Goal: Task Accomplishment & Management: Complete application form

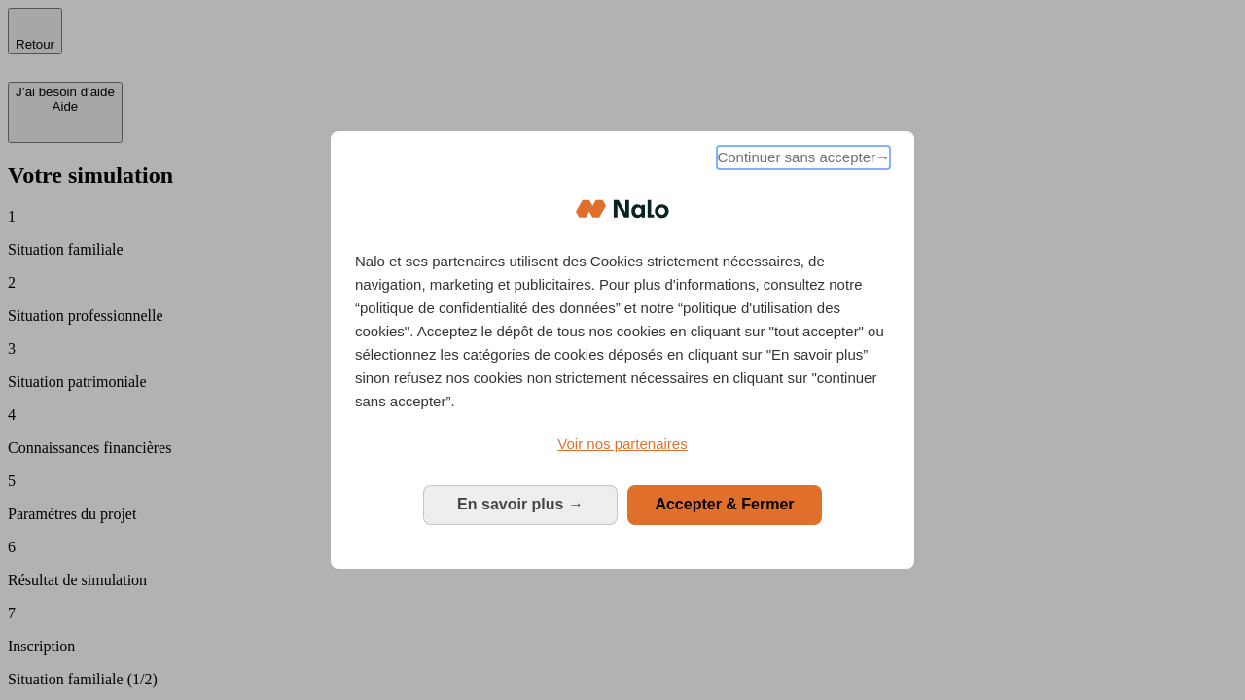
click at [802, 161] on span "Continuer sans accepter →" at bounding box center [803, 157] width 173 height 23
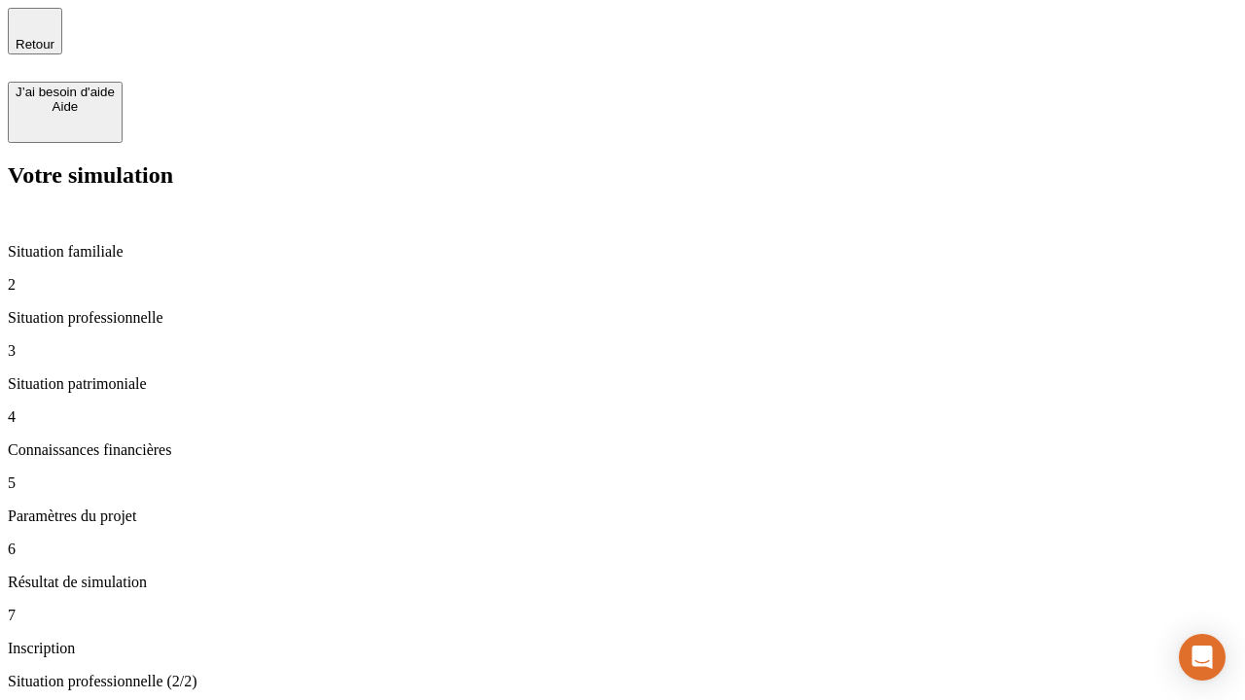
type input "30 000"
type input "1 000"
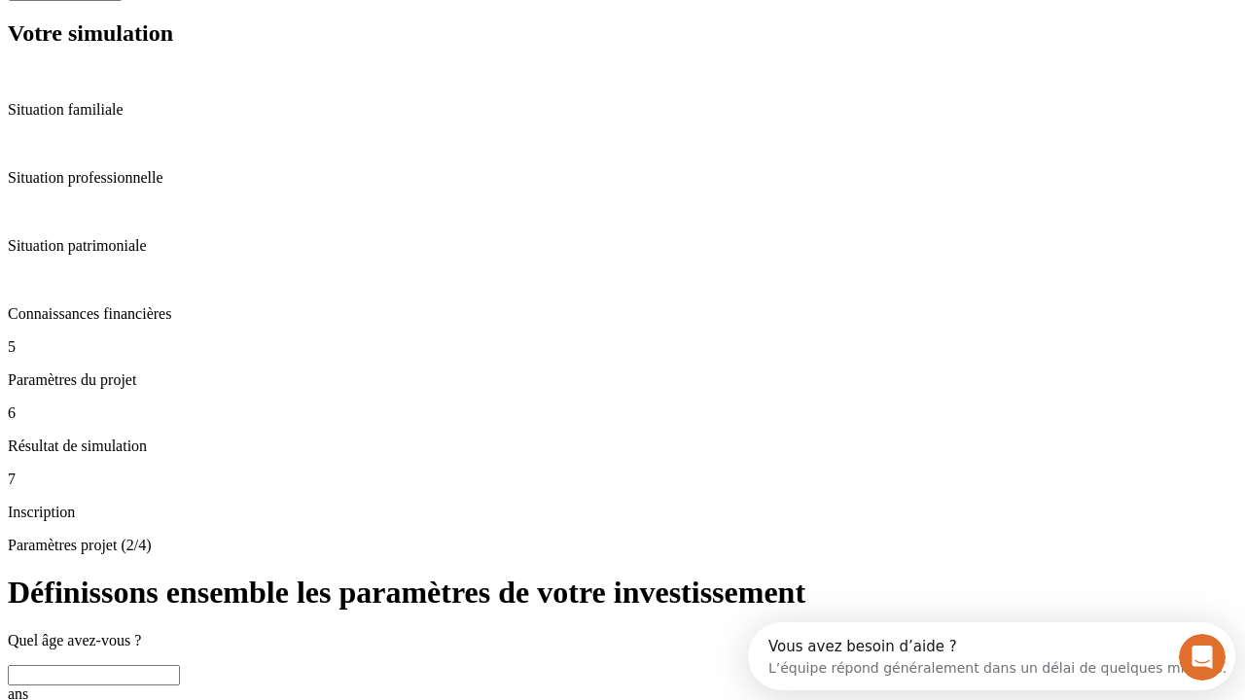
scroll to position [68, 0]
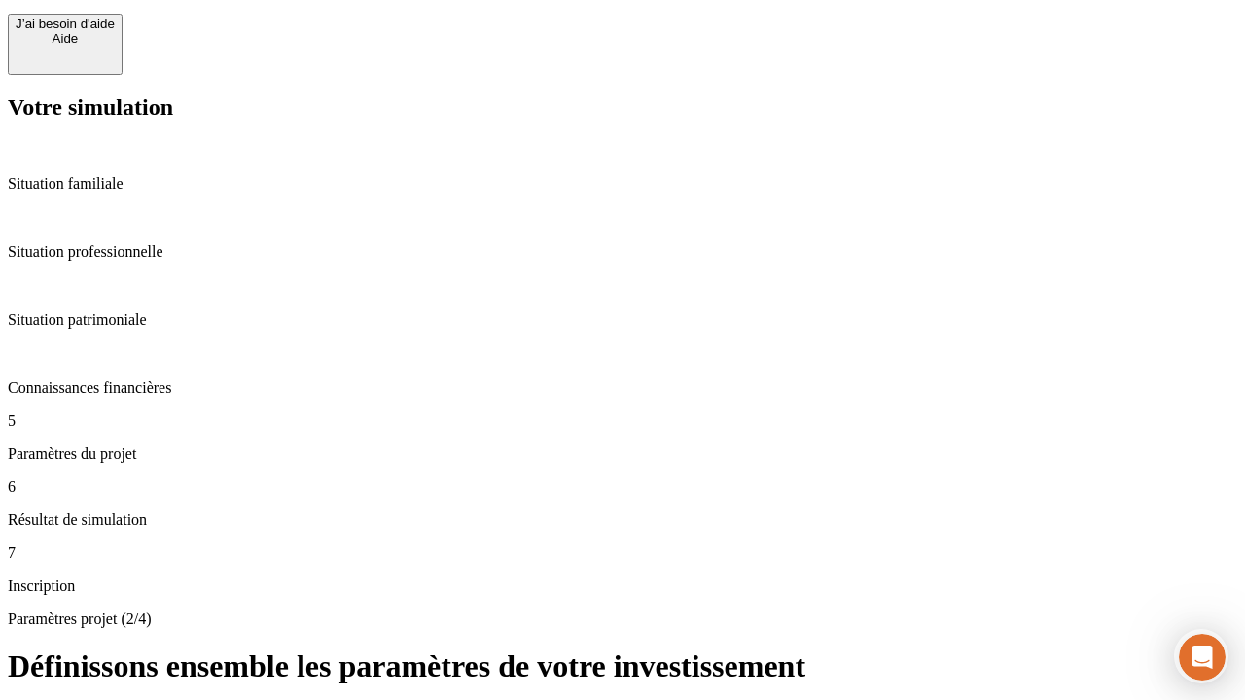
type input "65"
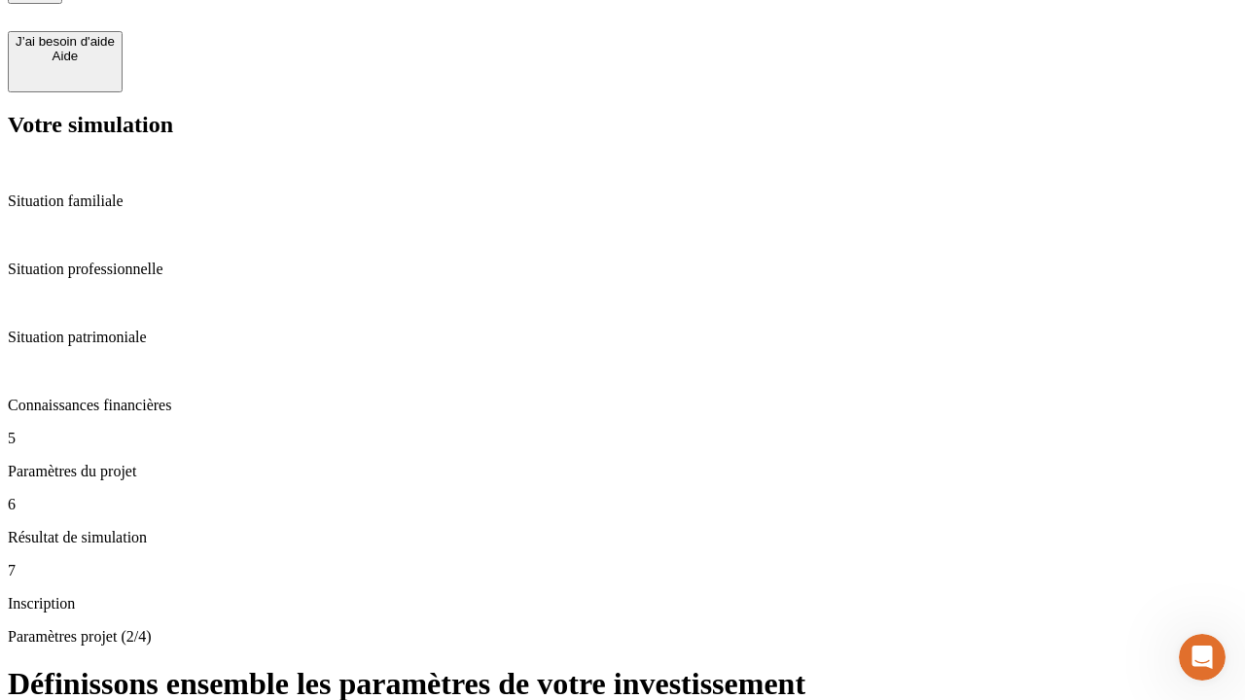
type input "5 000"
type input "640"
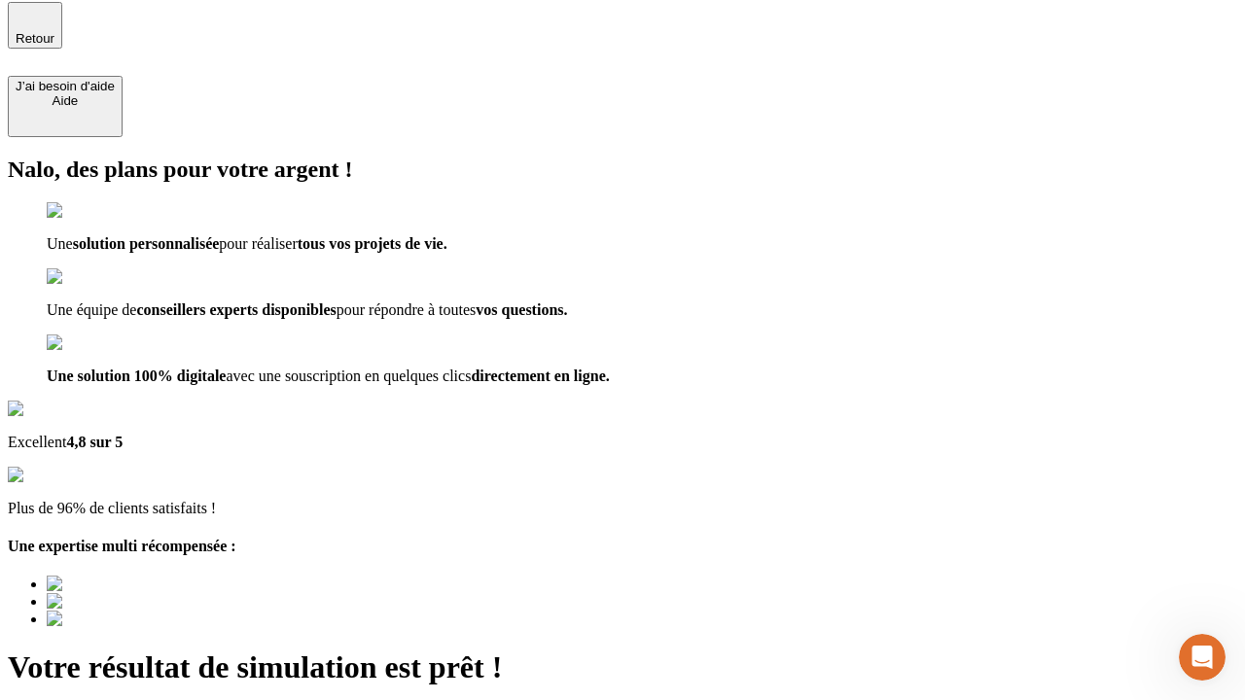
type input "[EMAIL_ADDRESS][DOMAIN_NAME]"
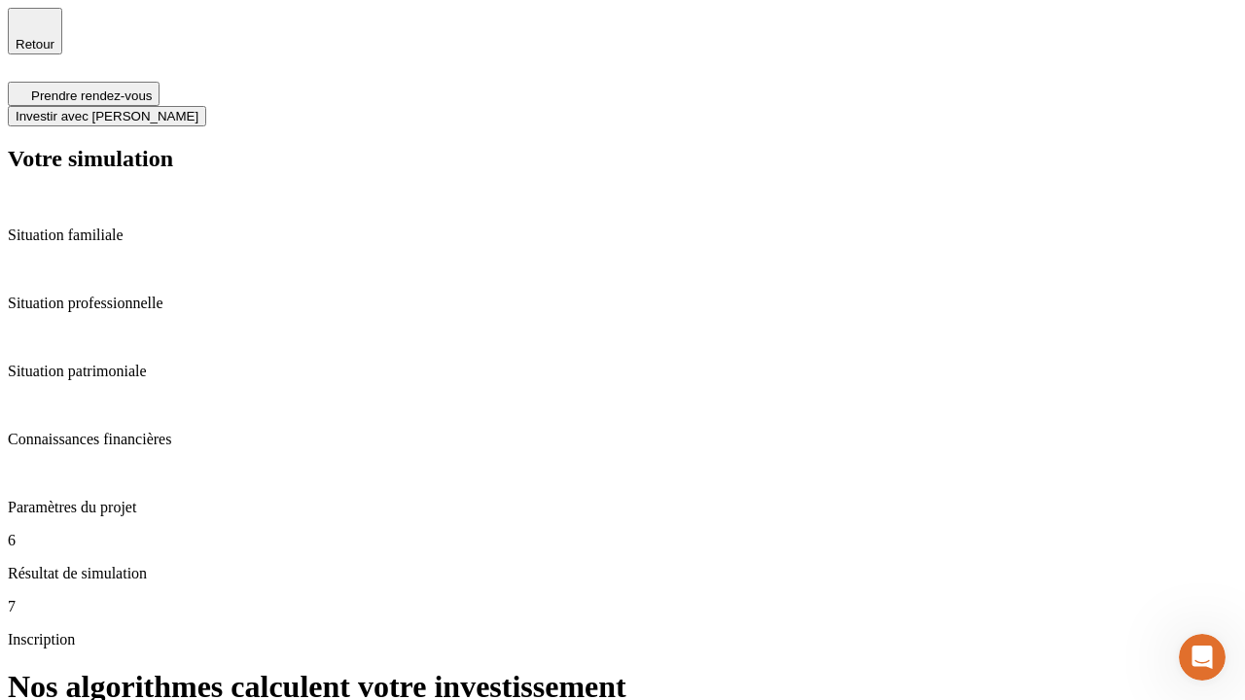
scroll to position [8, 0]
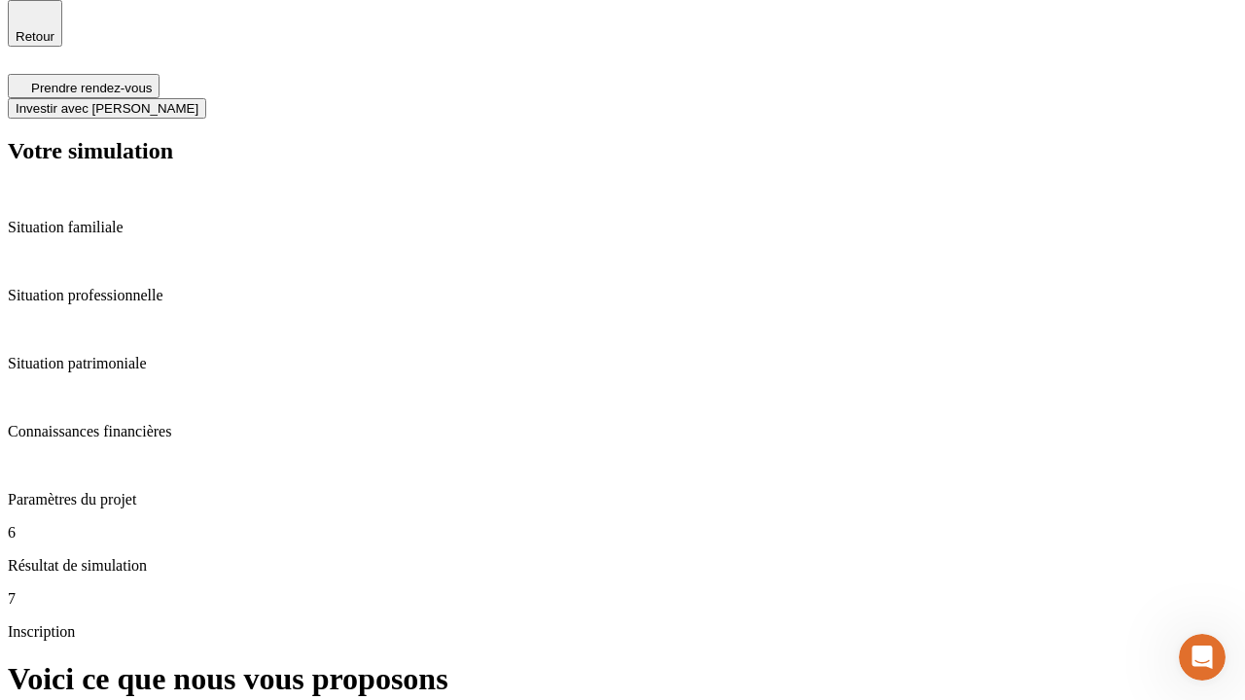
click at [198, 101] on span "Investir avec [PERSON_NAME]" at bounding box center [107, 108] width 183 height 15
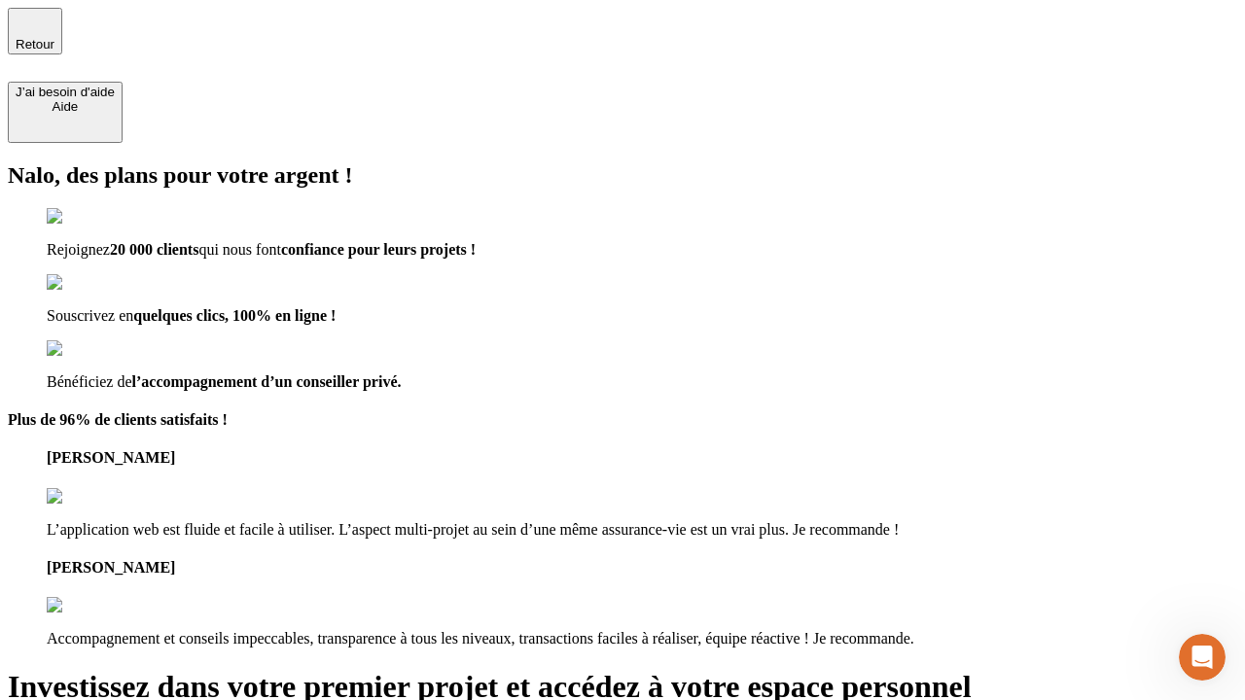
type input "[PERSON_NAME][EMAIL_ADDRESS][DOMAIN_NAME]"
